Goal: Find specific page/section

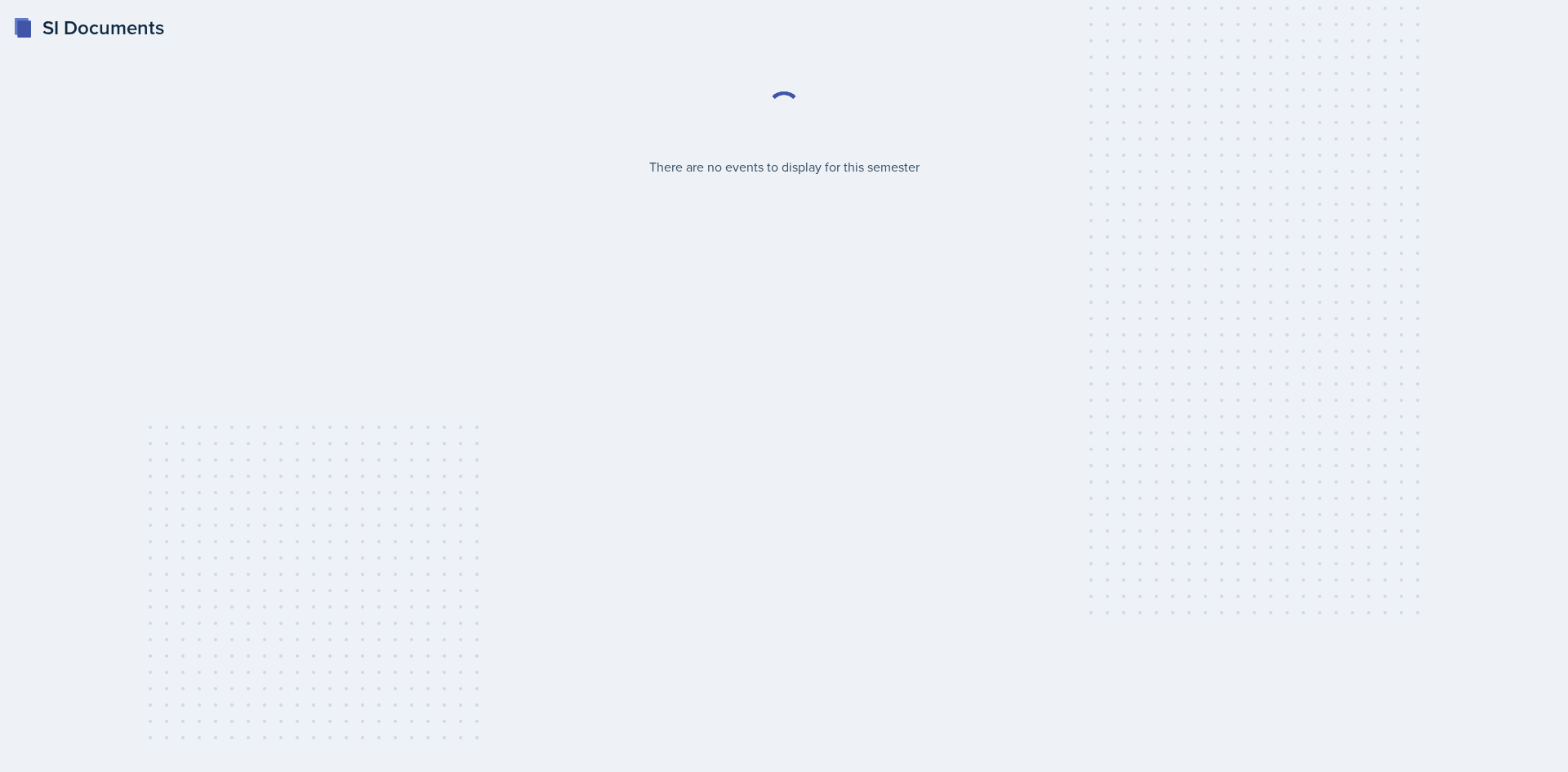
select select "2bed604d-1099-4043-b1bc-2365e8740244"
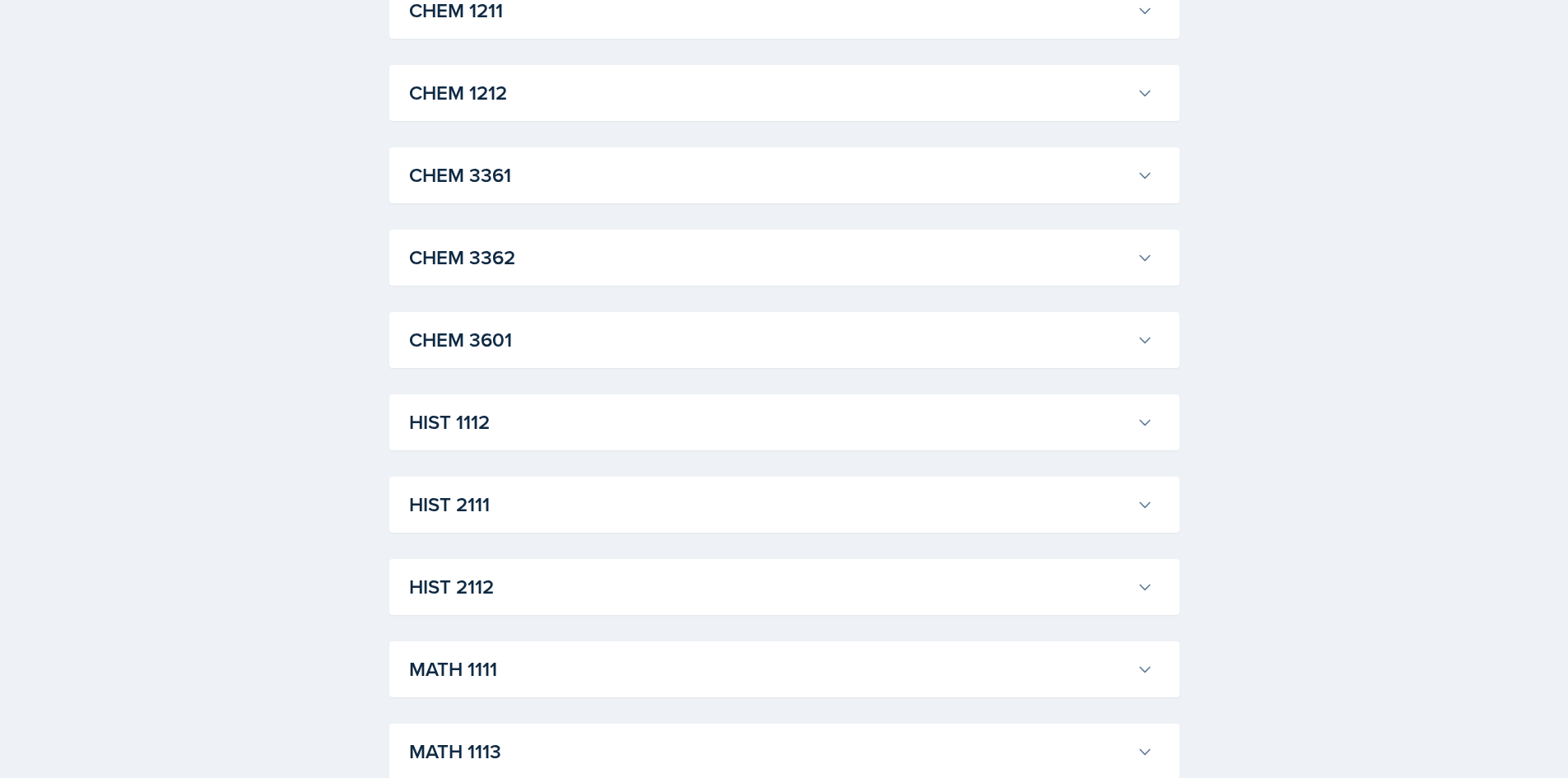
scroll to position [931, 0]
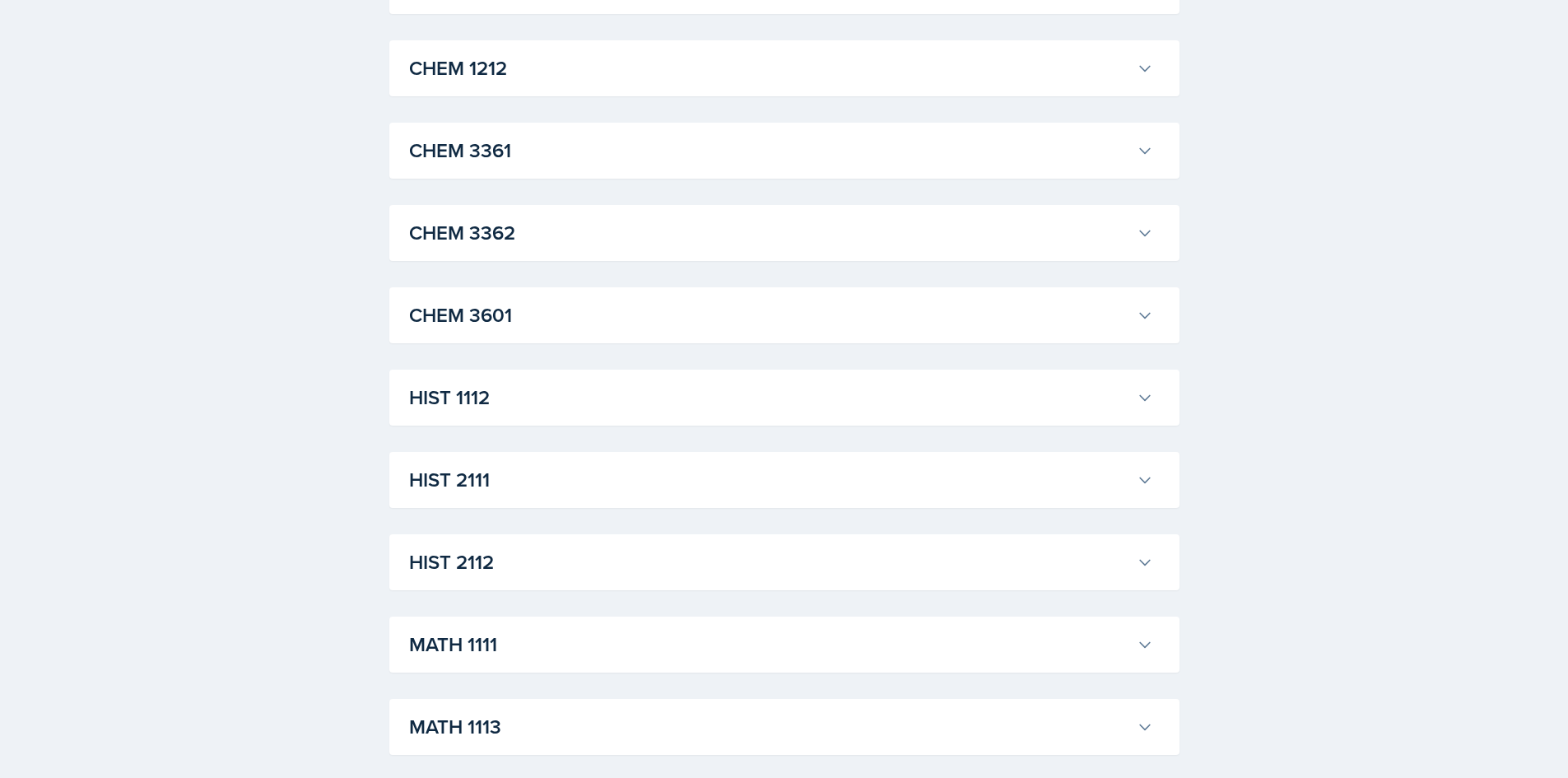
click at [563, 401] on h3 "HIST 1112" at bounding box center [769, 397] width 721 height 30
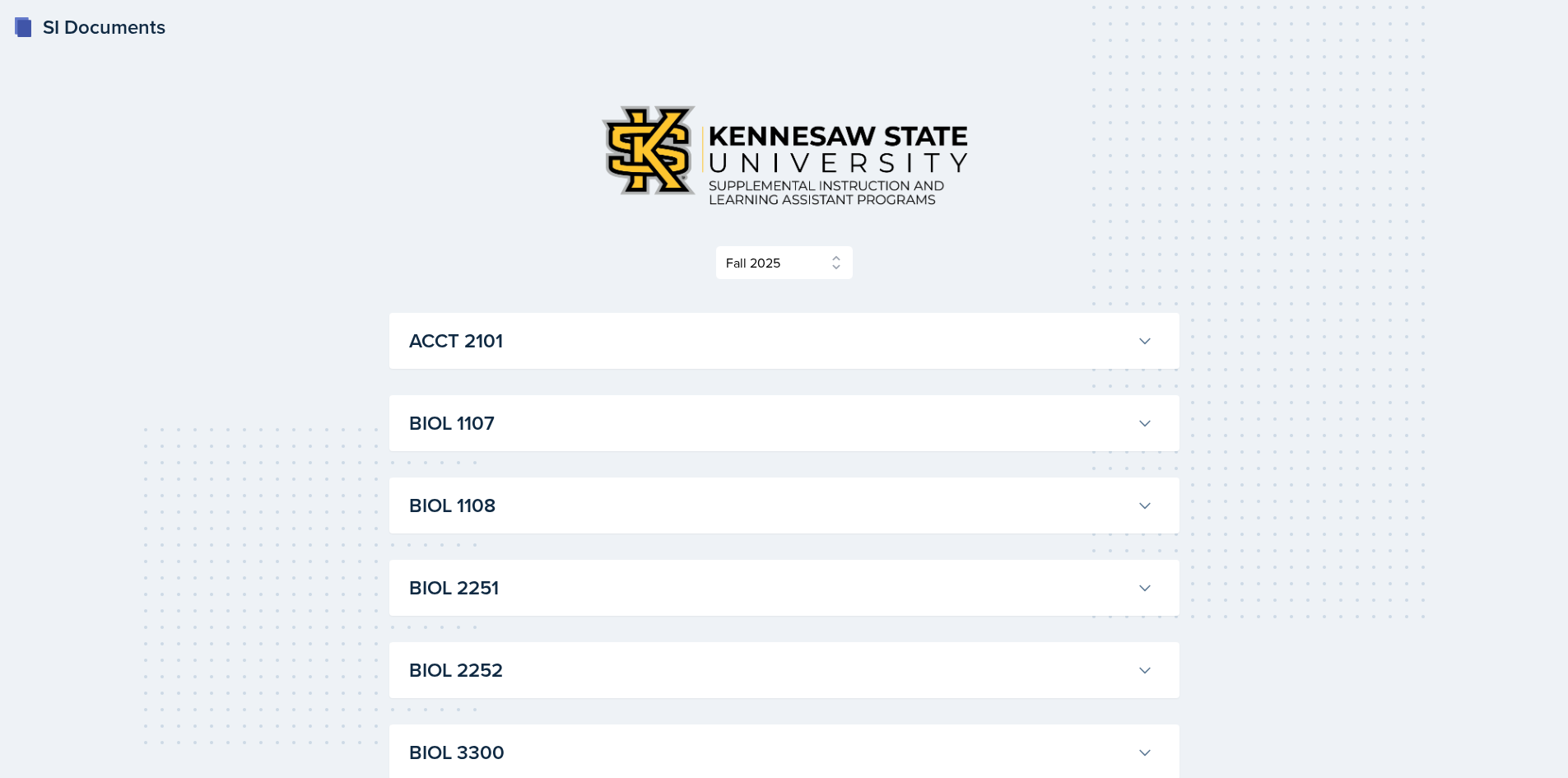
scroll to position [0, 0]
click at [493, 337] on h3 "ACCT 2101" at bounding box center [769, 341] width 721 height 30
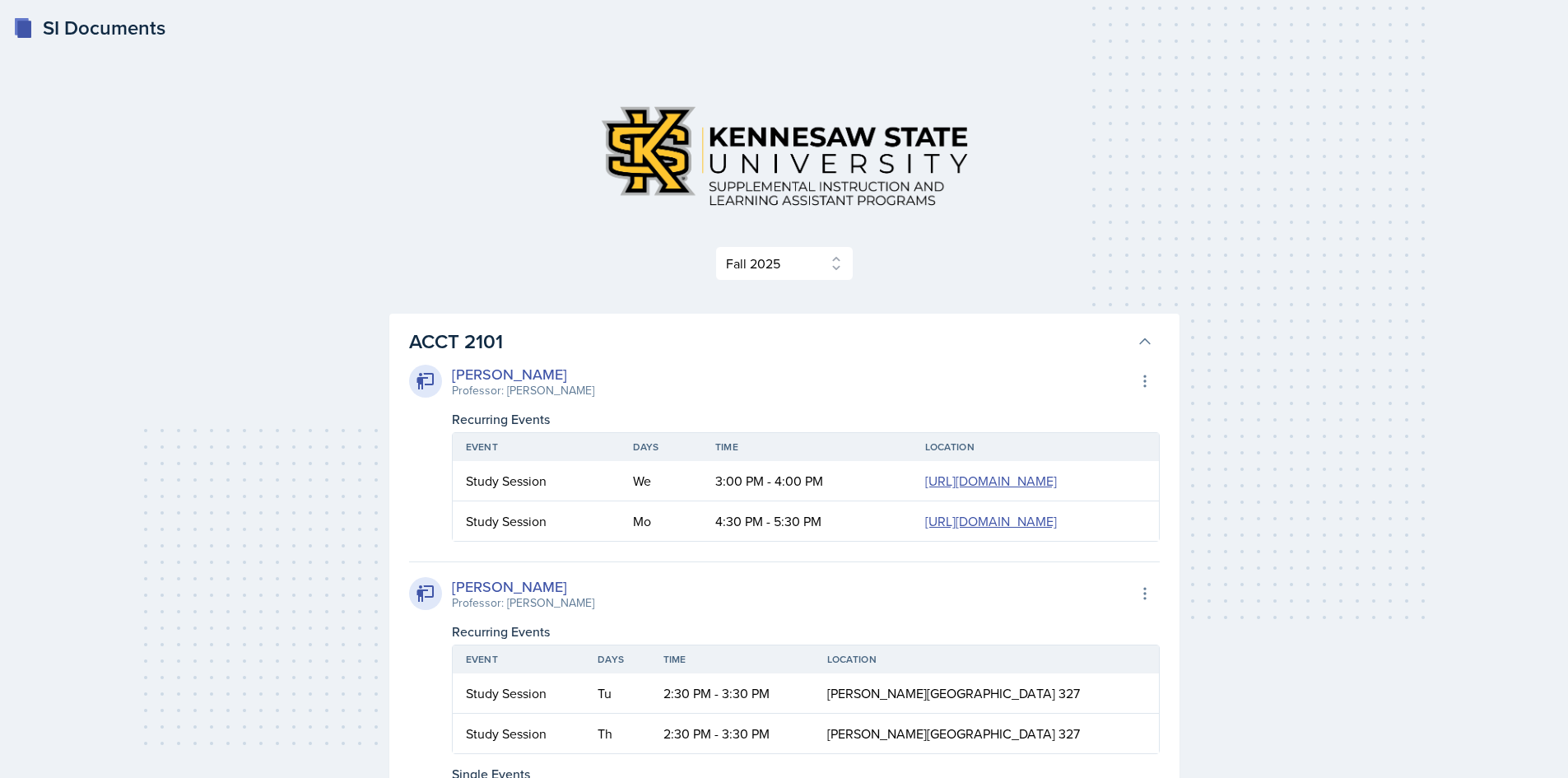
click at [525, 339] on h3 "ACCT 2101" at bounding box center [769, 341] width 721 height 30
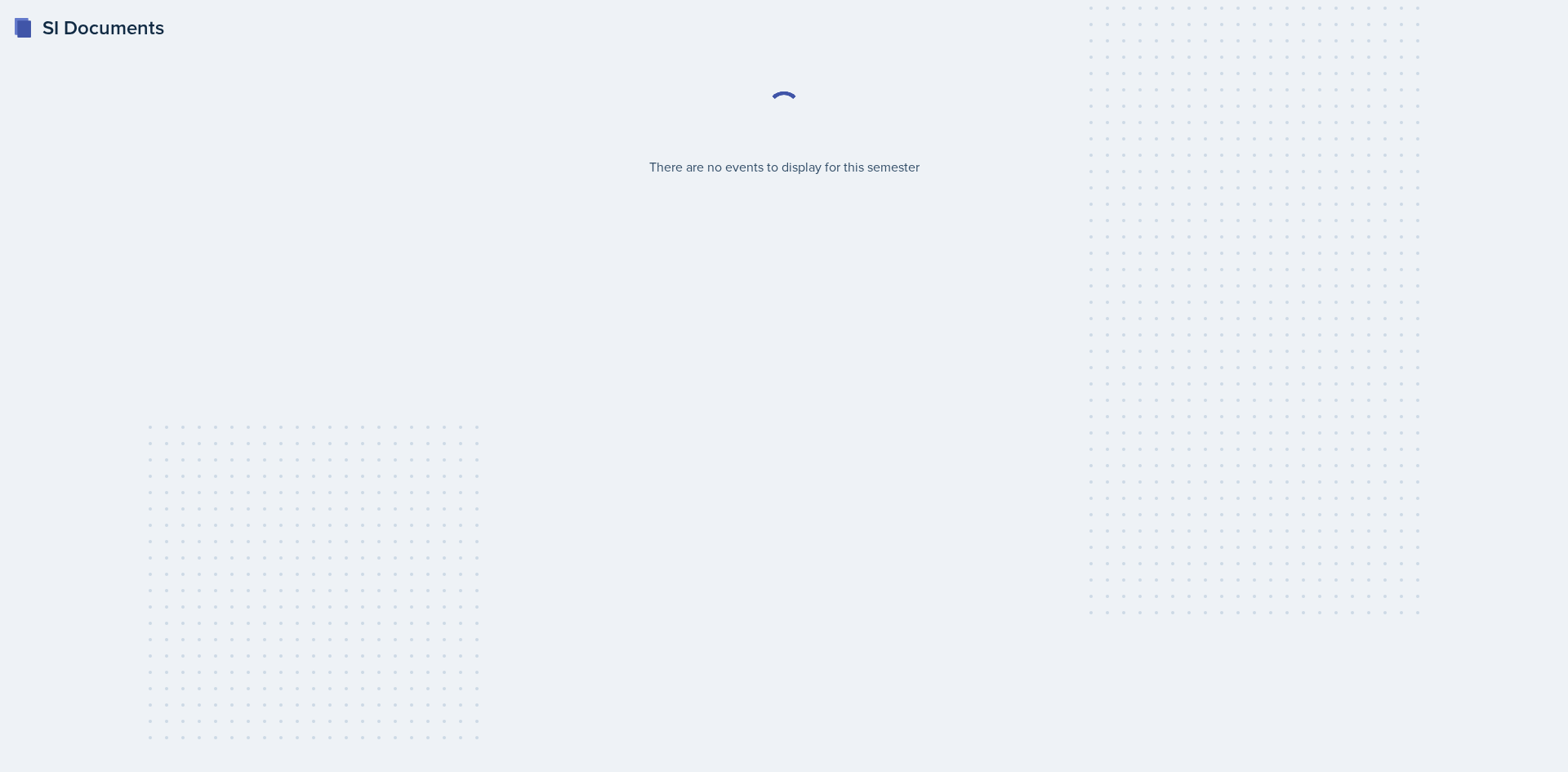
select select "2bed604d-1099-4043-b1bc-2365e8740244"
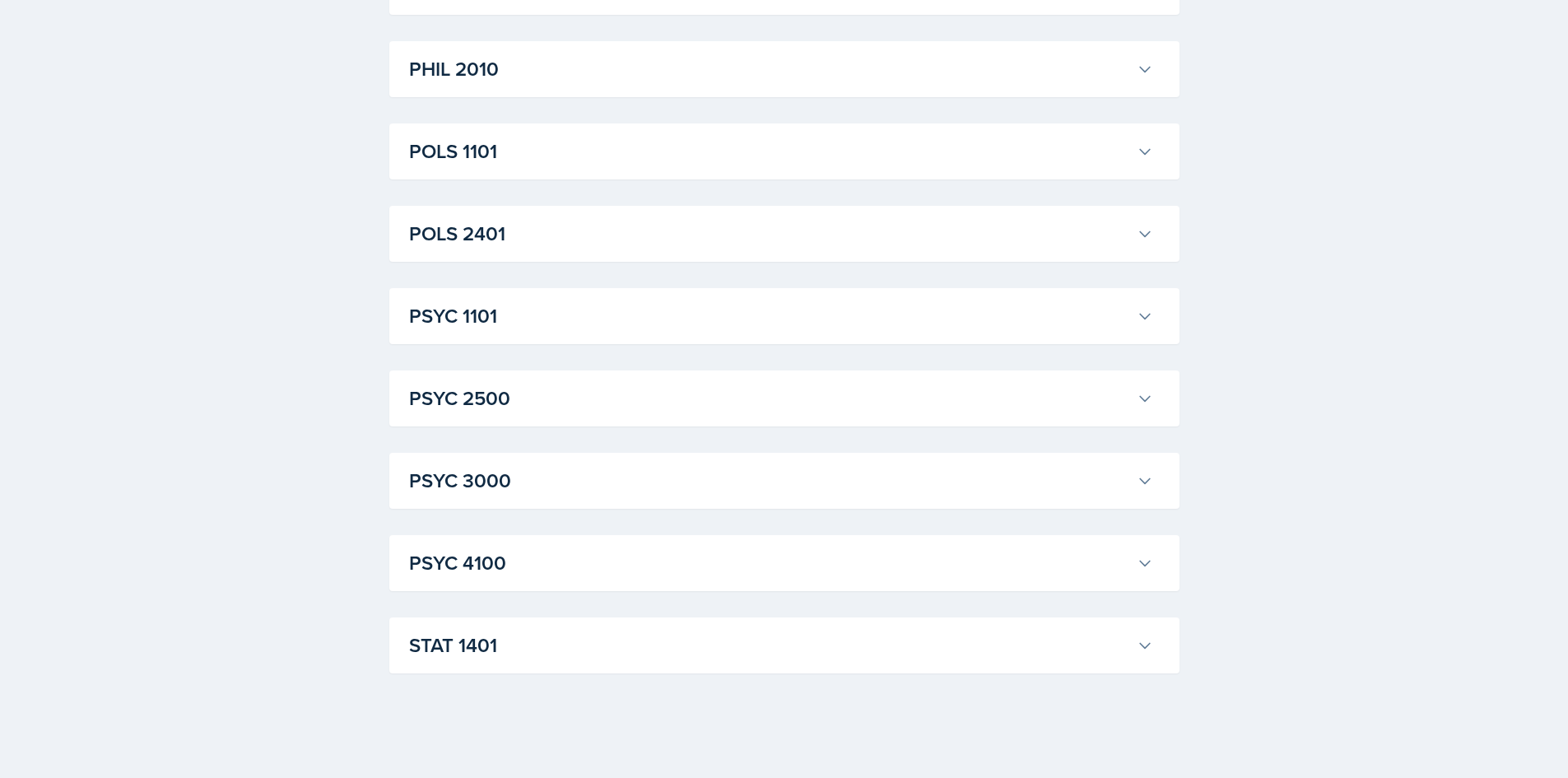
scroll to position [2167, 0]
